Goal: Task Accomplishment & Management: Manage account settings

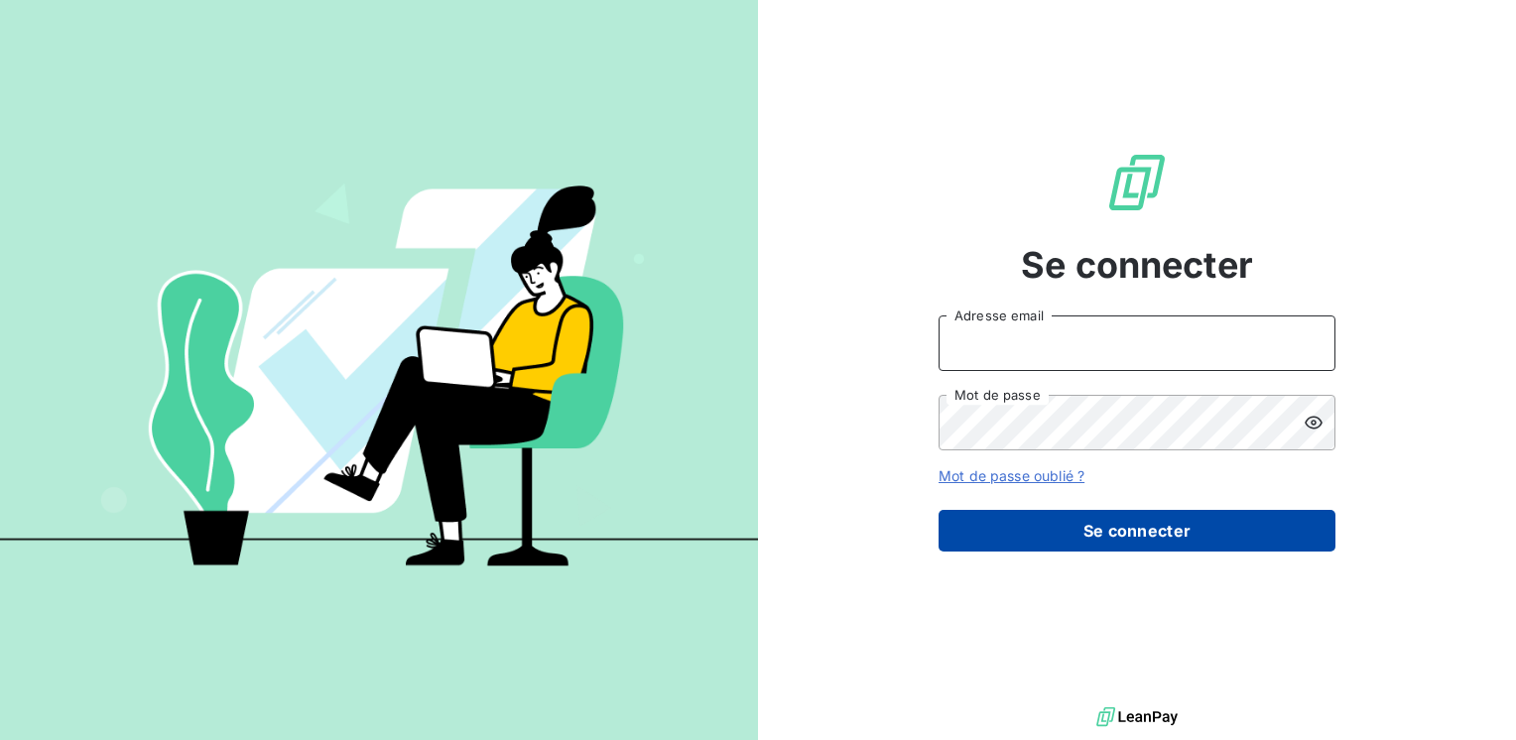
type input "[EMAIL_ADDRESS][DOMAIN_NAME]"
click at [1111, 523] on button "Se connecter" at bounding box center [1137, 531] width 397 height 42
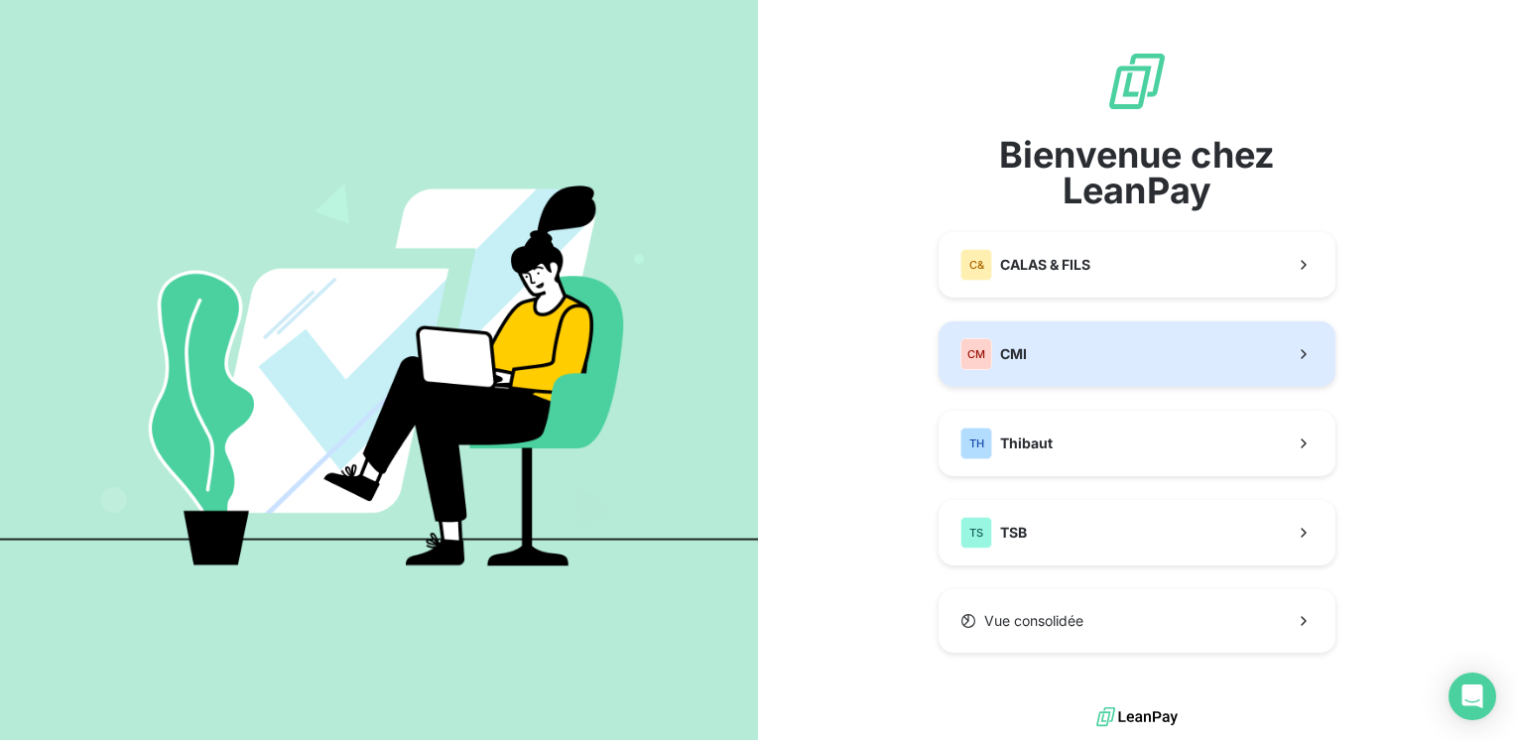
click at [996, 345] on div "CM CMI" at bounding box center [994, 354] width 66 height 32
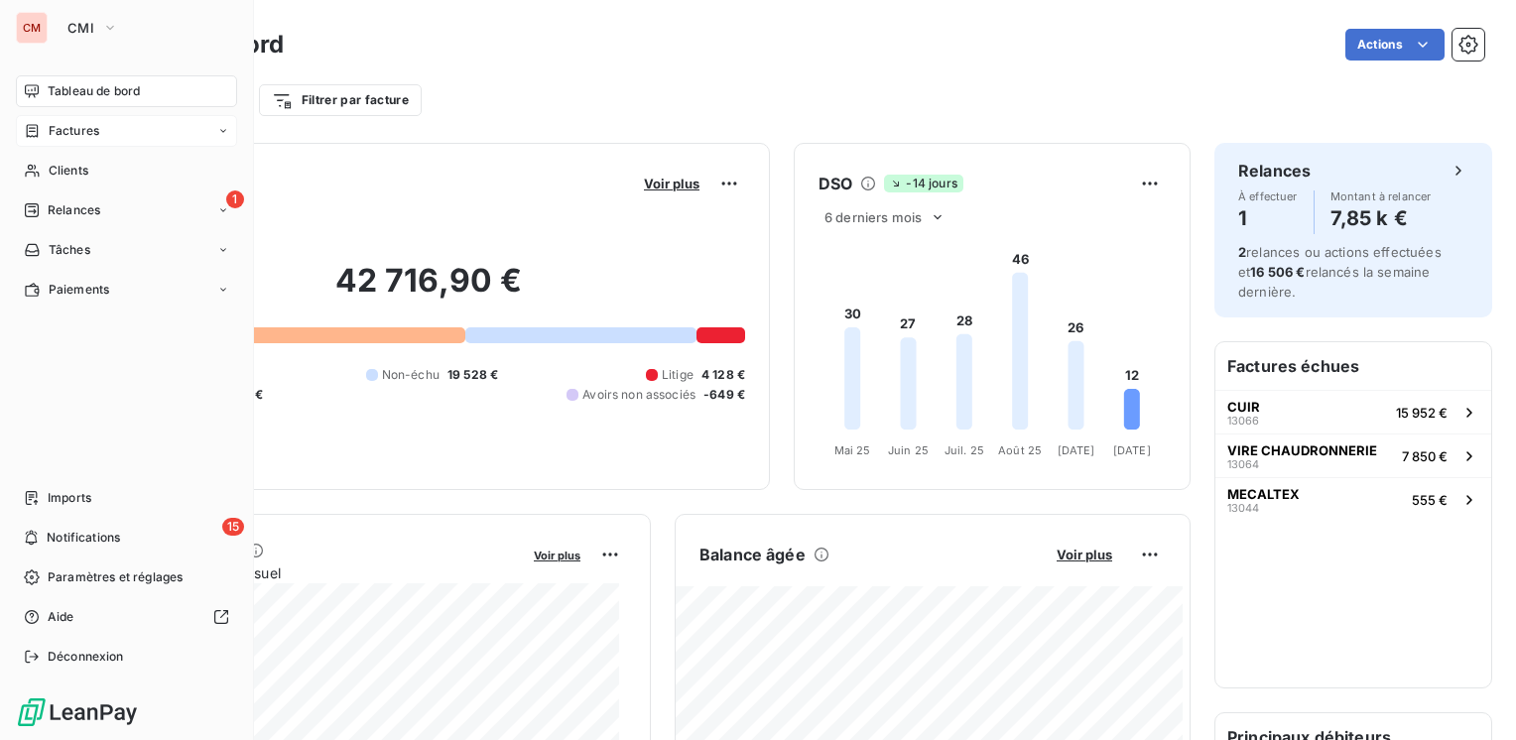
click at [65, 123] on span "Factures" at bounding box center [74, 131] width 51 height 18
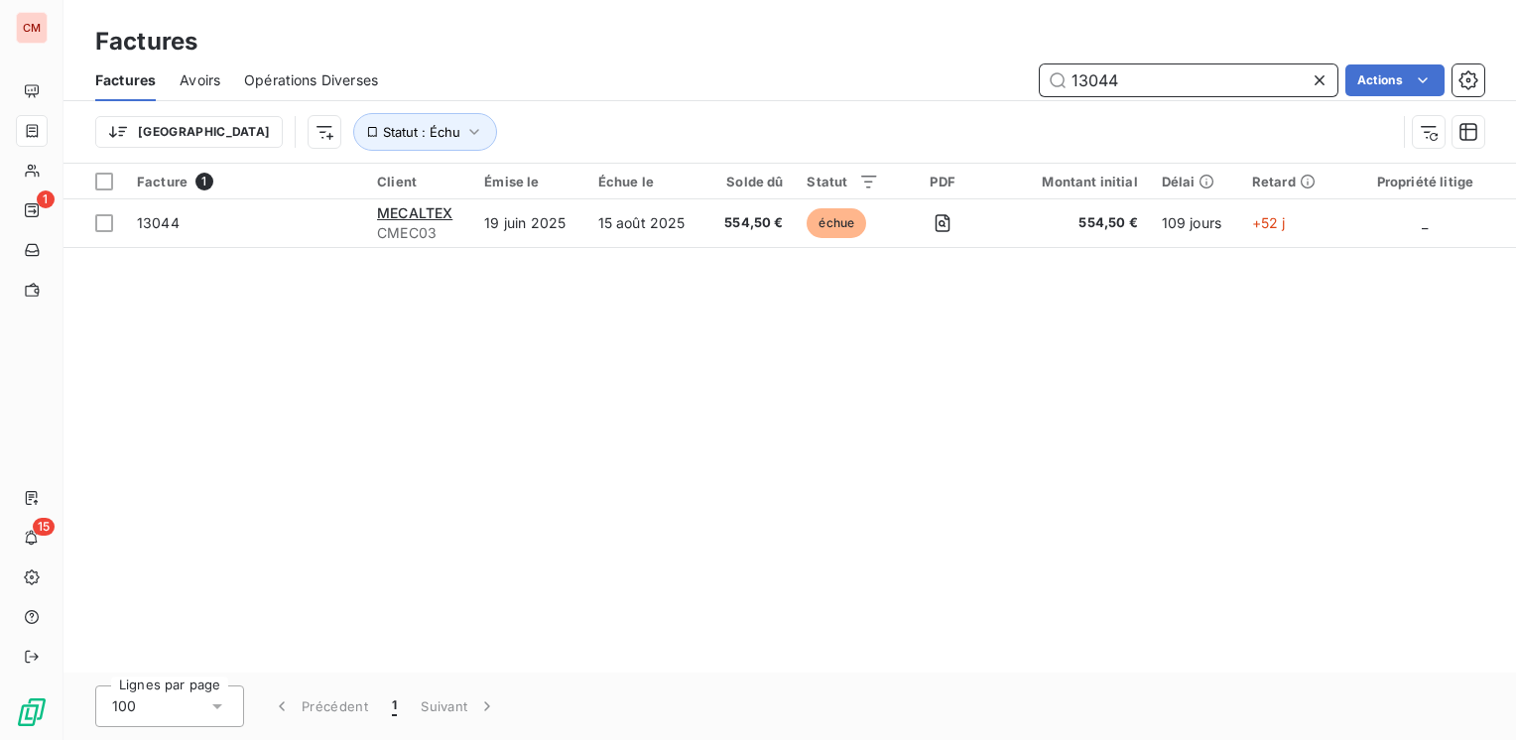
click at [1100, 77] on input "13044" at bounding box center [1189, 81] width 298 height 32
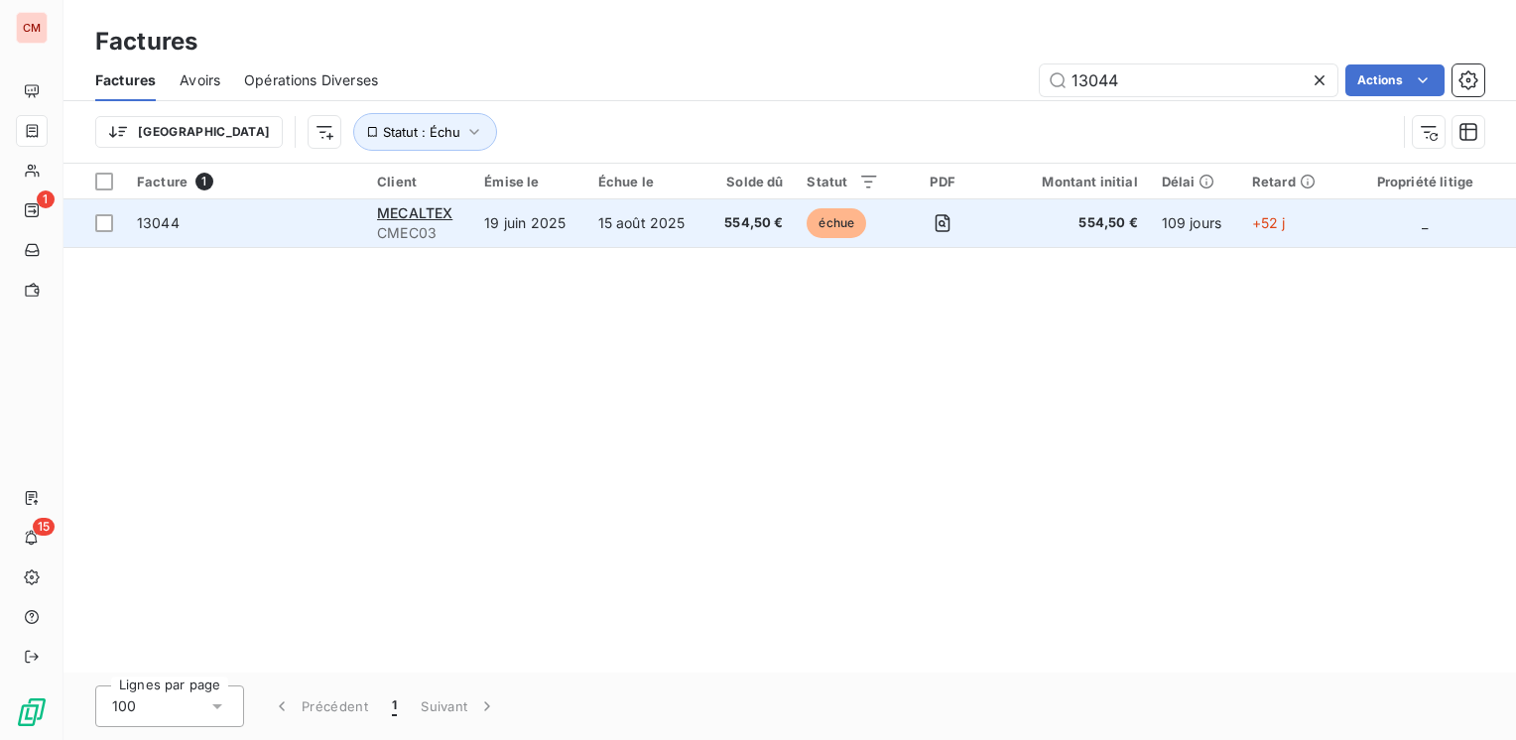
click at [735, 217] on span "554,50 €" at bounding box center [752, 223] width 66 height 20
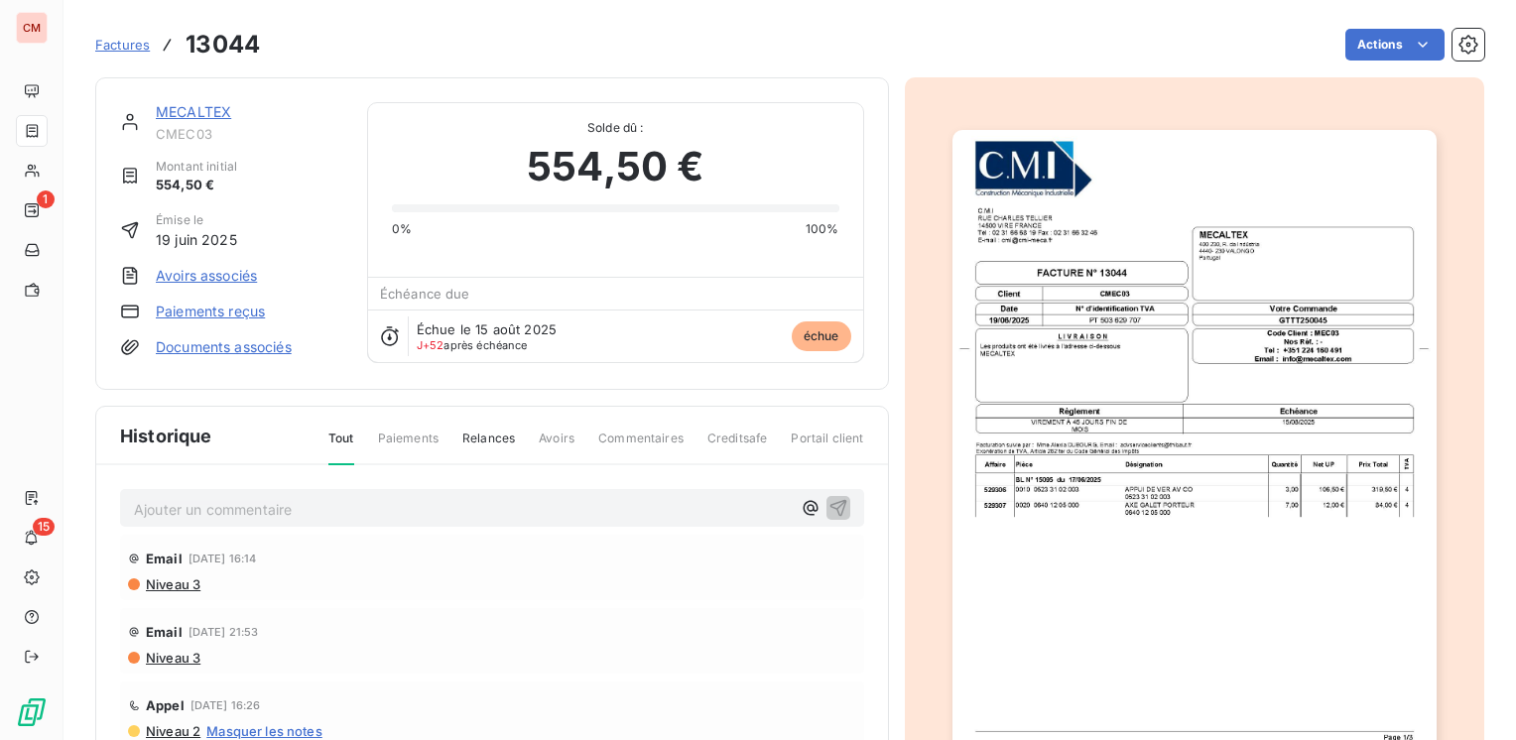
click at [118, 43] on span "Factures" at bounding box center [122, 45] width 55 height 16
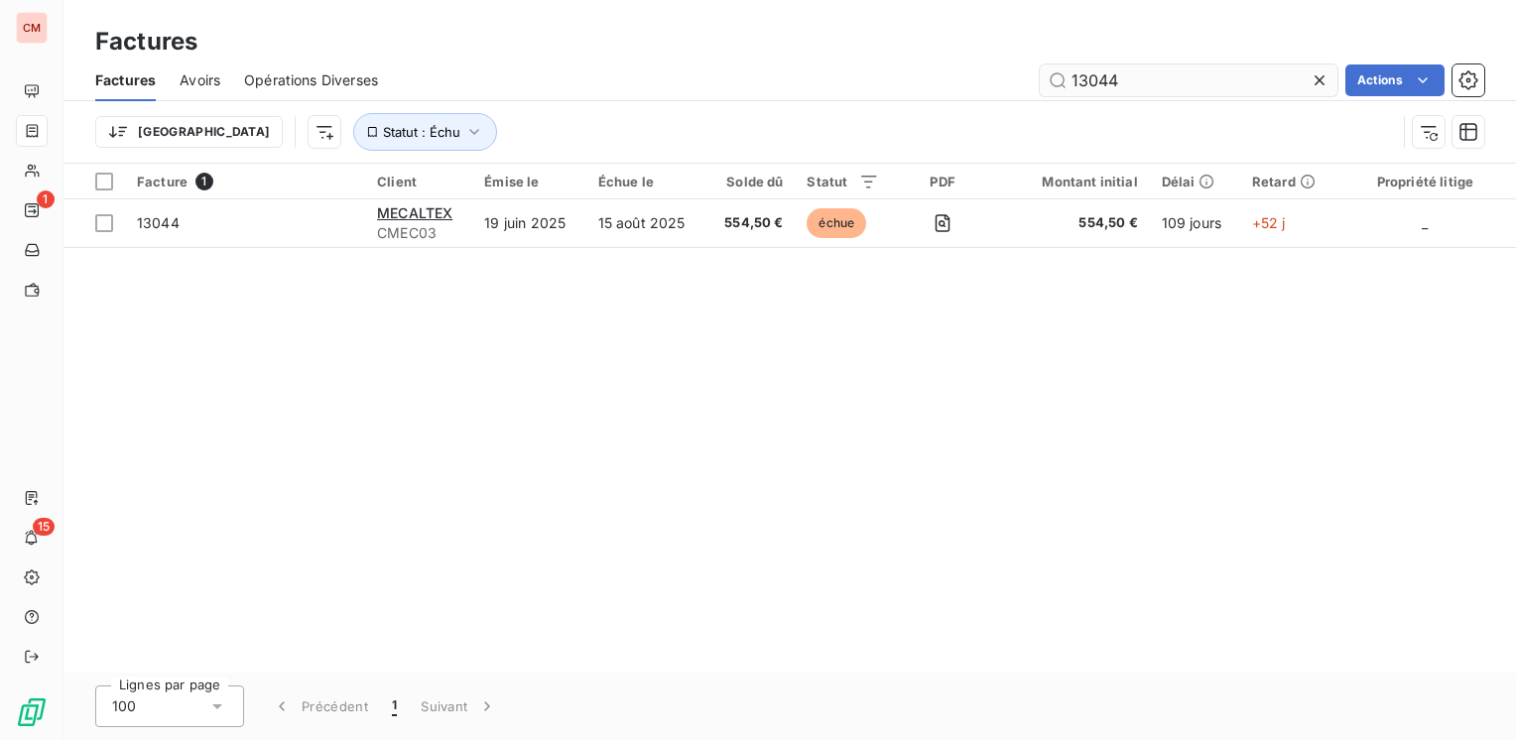
drag, startPoint x: 1151, startPoint y: 78, endPoint x: 1096, endPoint y: 77, distance: 55.6
click at [1096, 77] on input "13044" at bounding box center [1189, 81] width 298 height 32
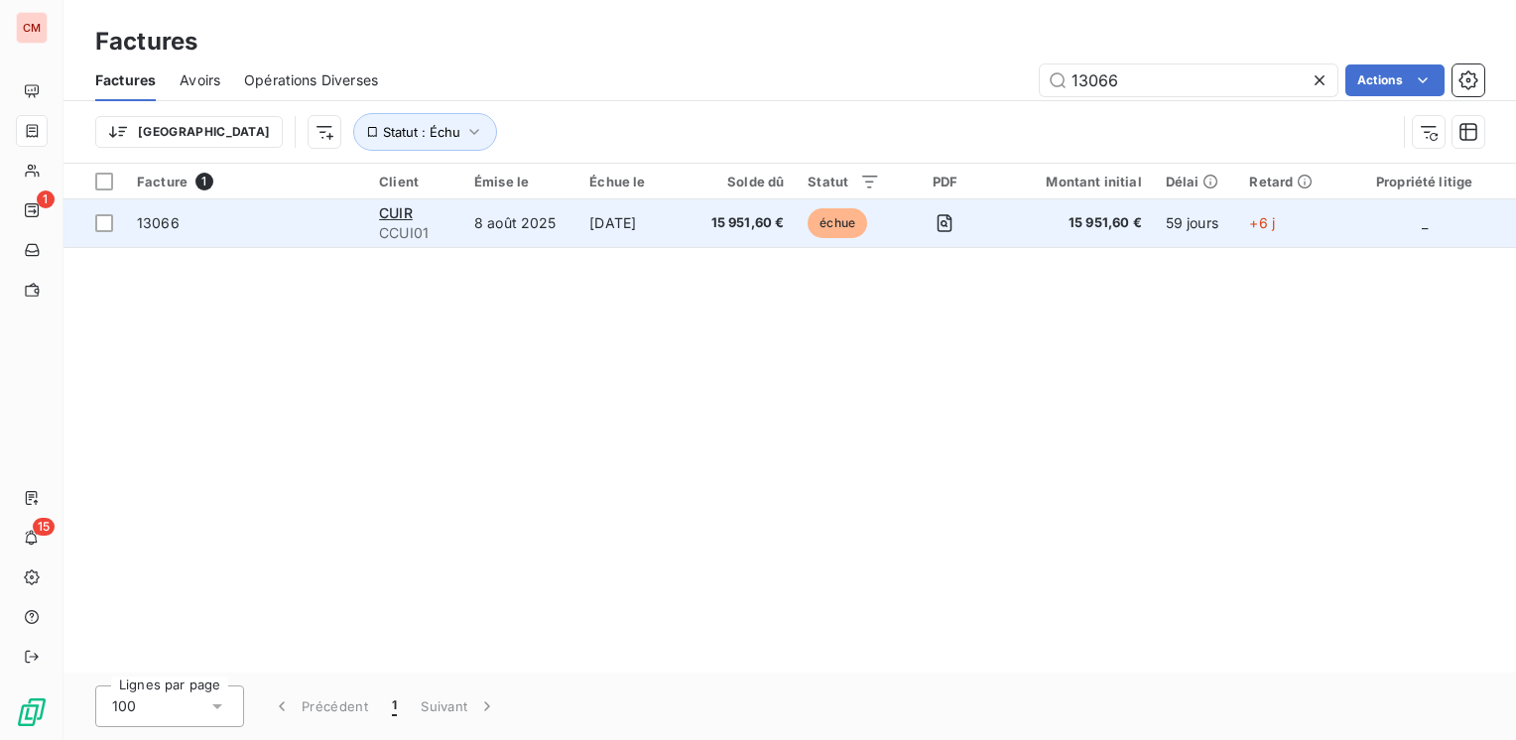
type input "13066"
click at [836, 216] on span "échue" at bounding box center [838, 223] width 60 height 30
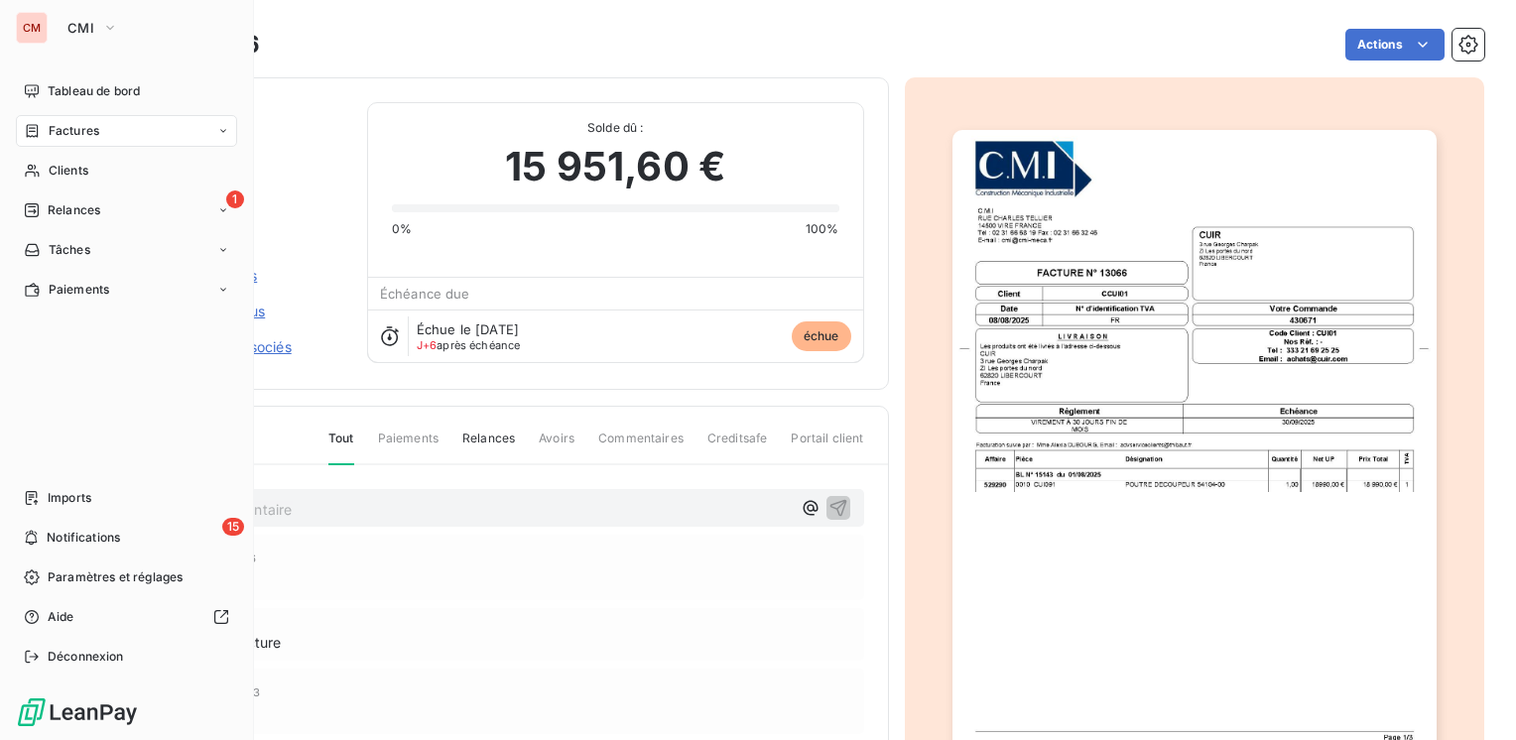
click at [100, 121] on div "Factures" at bounding box center [126, 131] width 221 height 32
click at [80, 167] on span "Factures" at bounding box center [73, 171] width 51 height 18
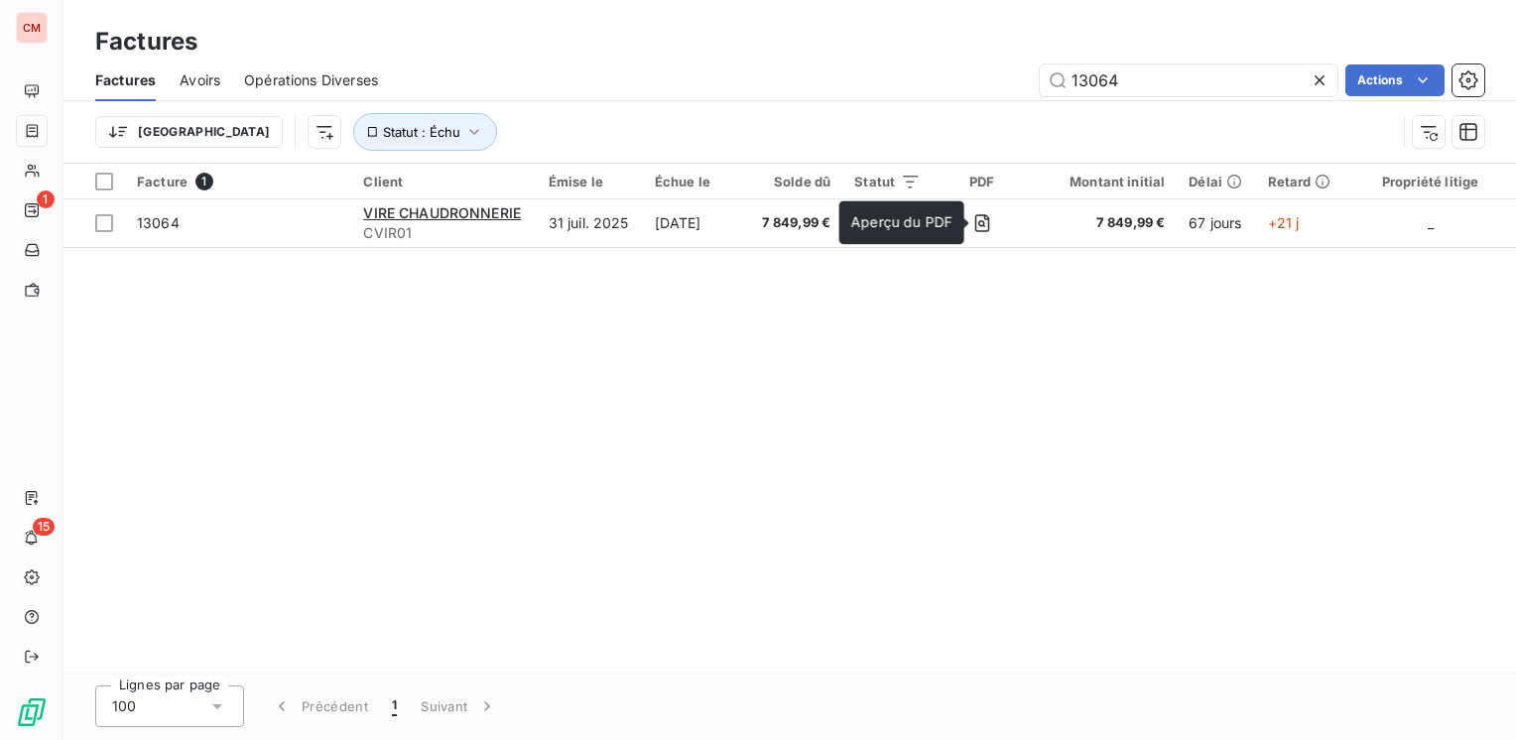
type input "13064"
click at [909, 221] on span "Aperçu du PDF" at bounding box center [902, 221] width 101 height 17
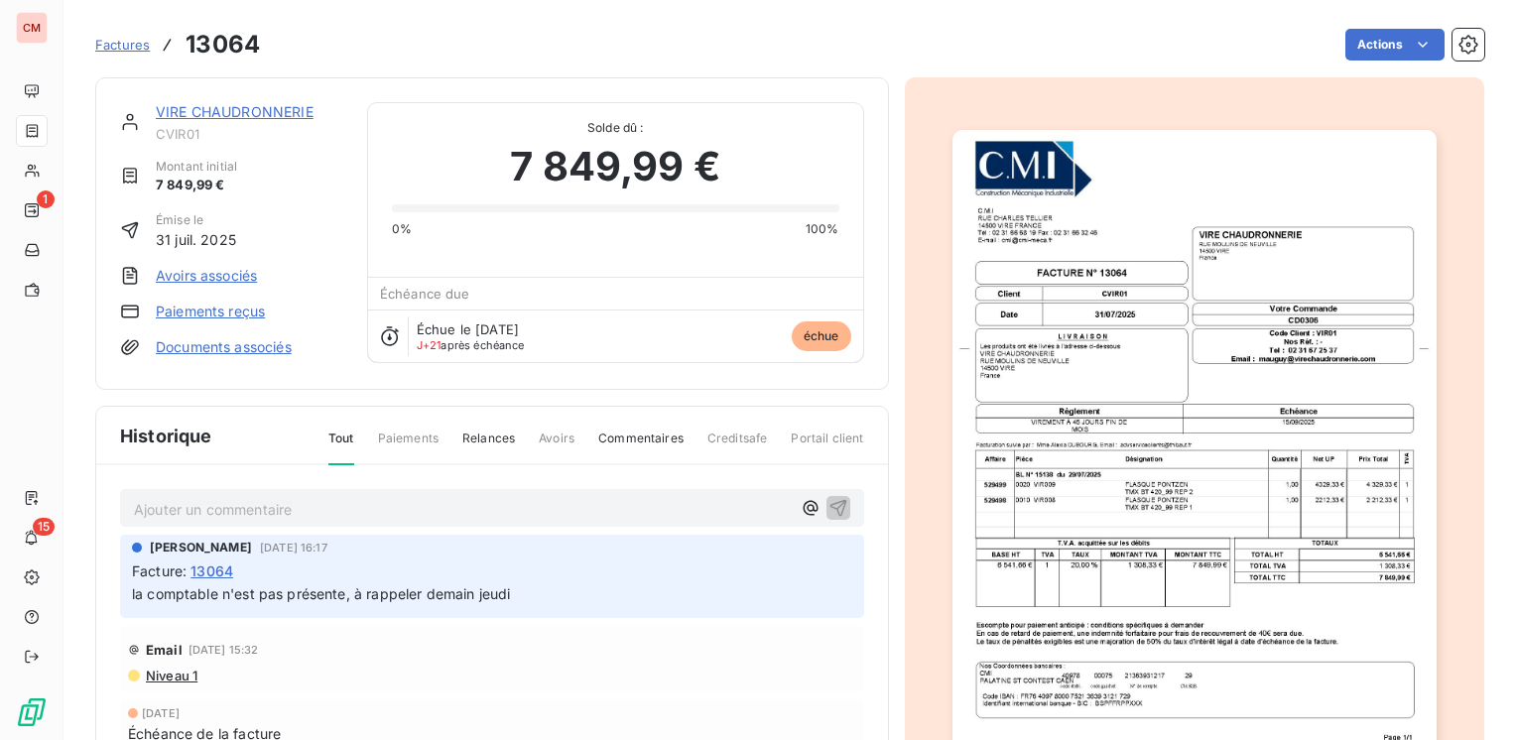
click at [110, 43] on span "Factures" at bounding box center [122, 45] width 55 height 16
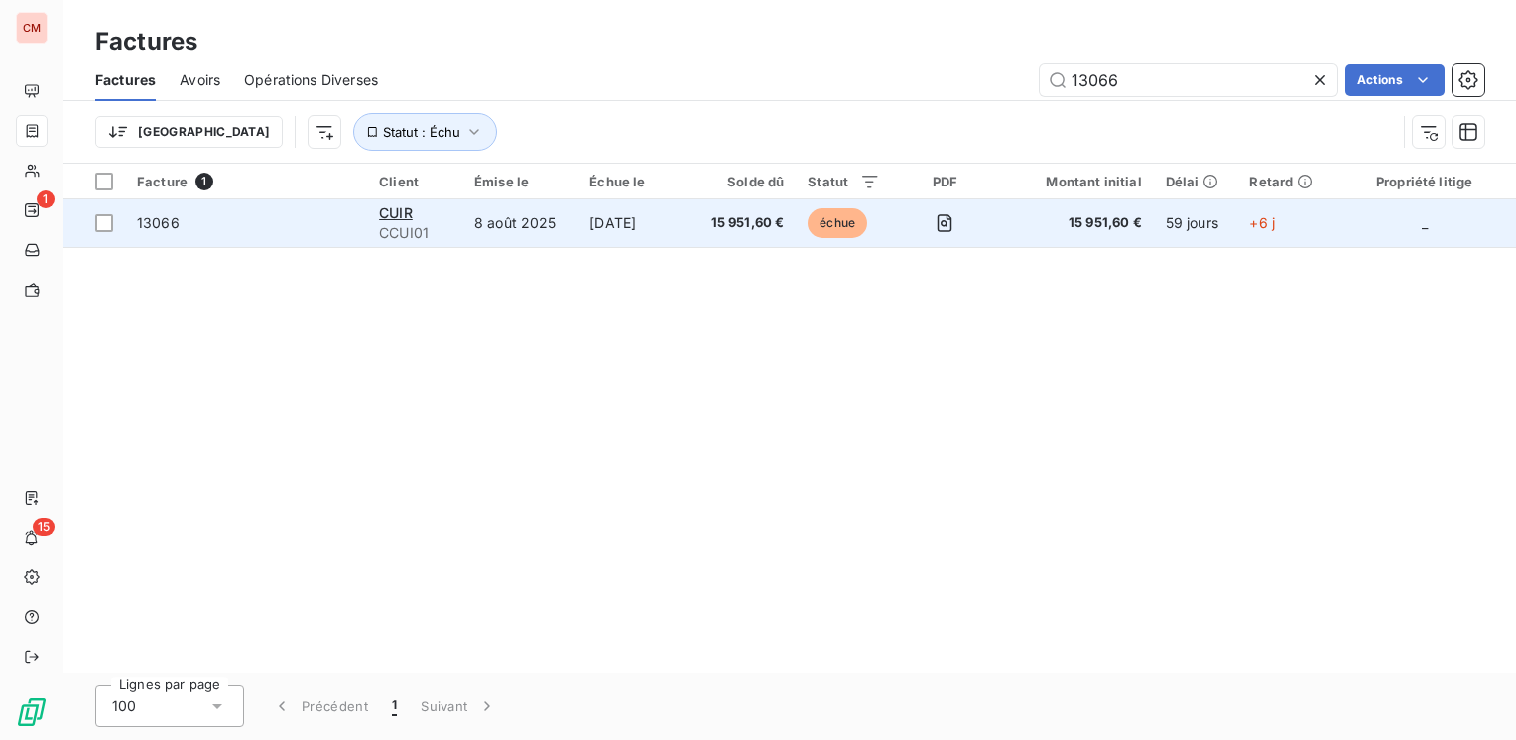
type input "13066"
click at [836, 217] on span "échue" at bounding box center [838, 223] width 60 height 30
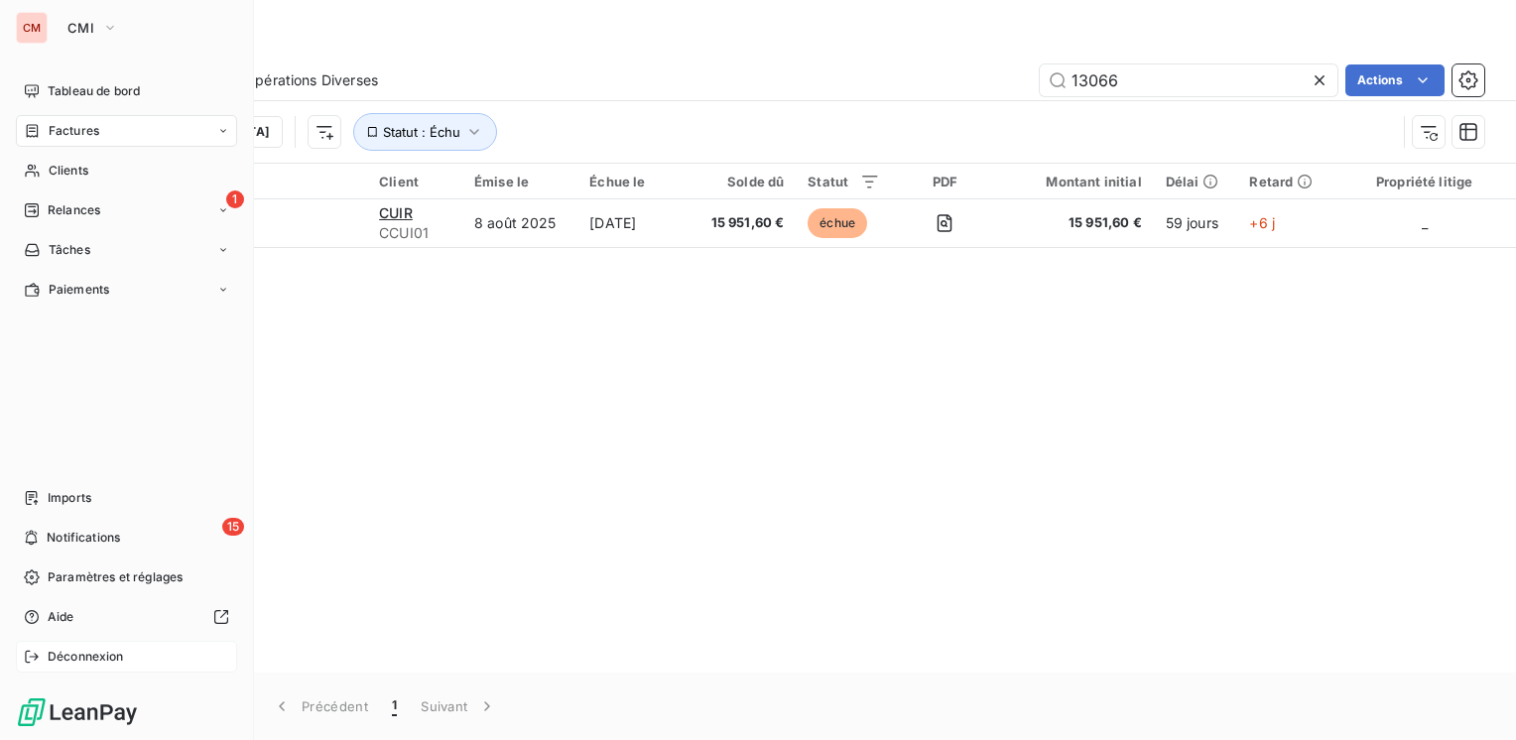
click at [48, 655] on span "Déconnexion" at bounding box center [86, 657] width 76 height 18
